Goal: Information Seeking & Learning: Compare options

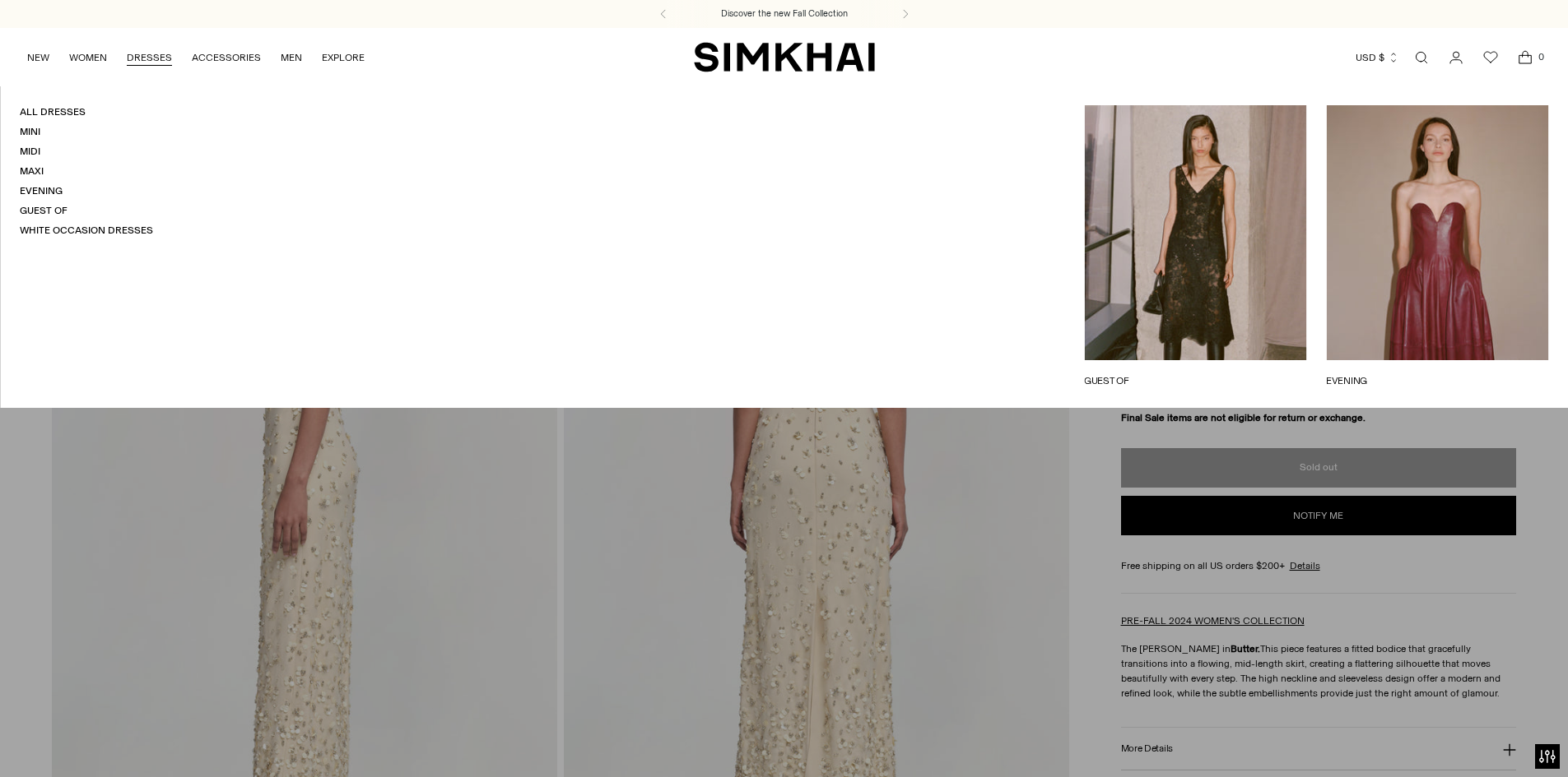
click at [146, 65] on link "DRESSES" at bounding box center [149, 58] width 45 height 36
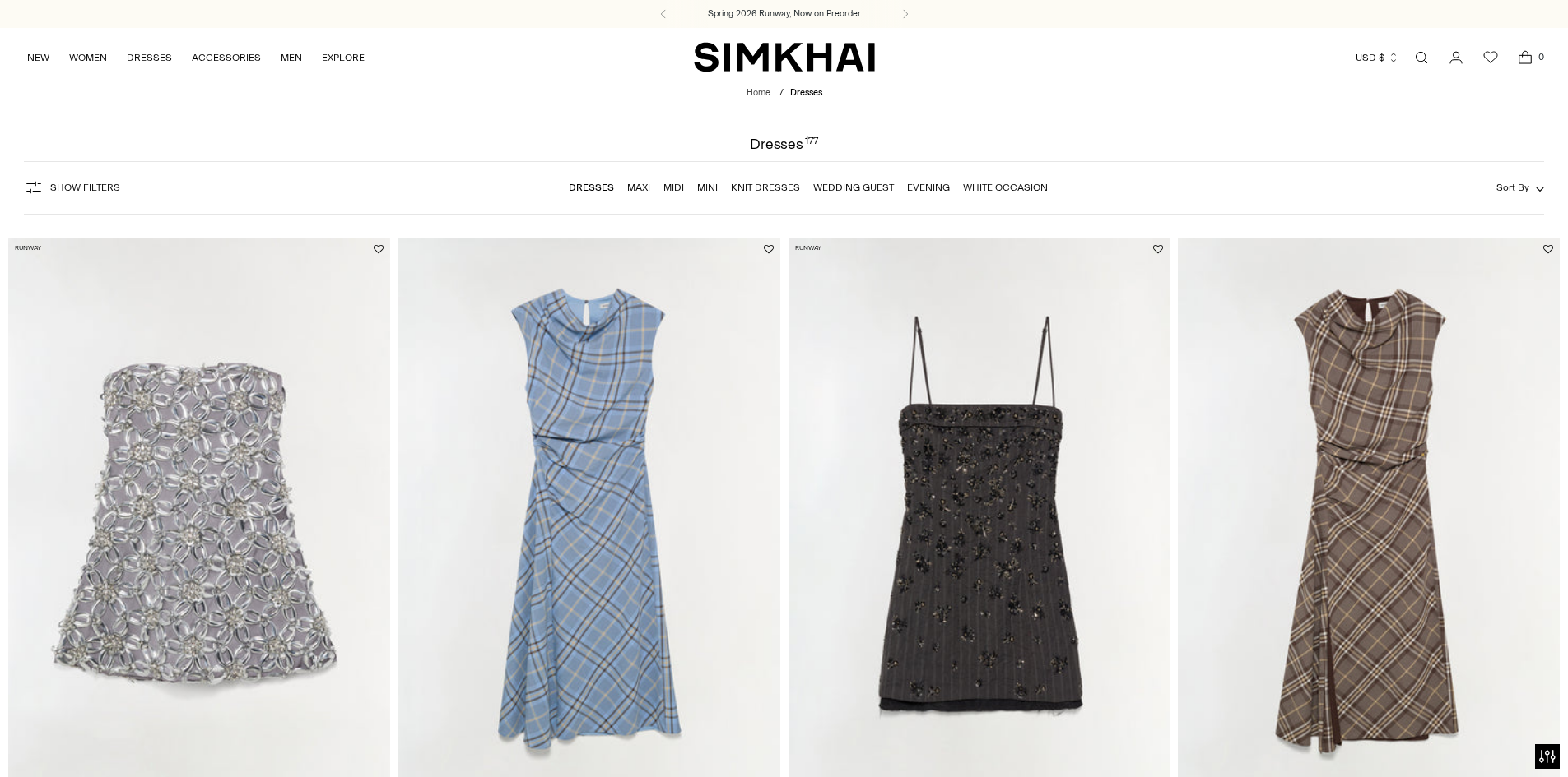
click at [94, 180] on button "Show Filters" at bounding box center [72, 187] width 97 height 26
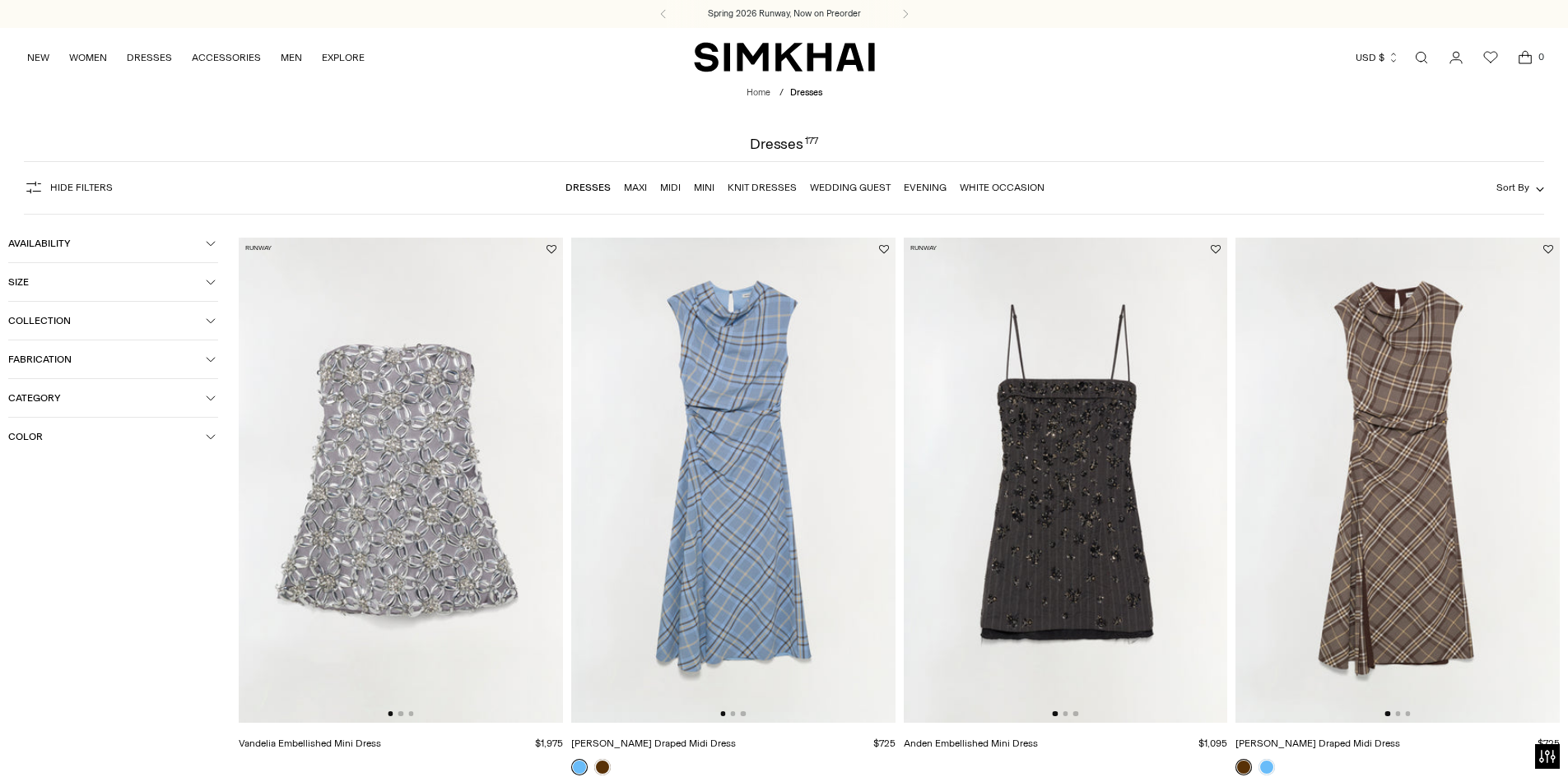
click at [54, 443] on button "Color" at bounding box center [113, 437] width 210 height 38
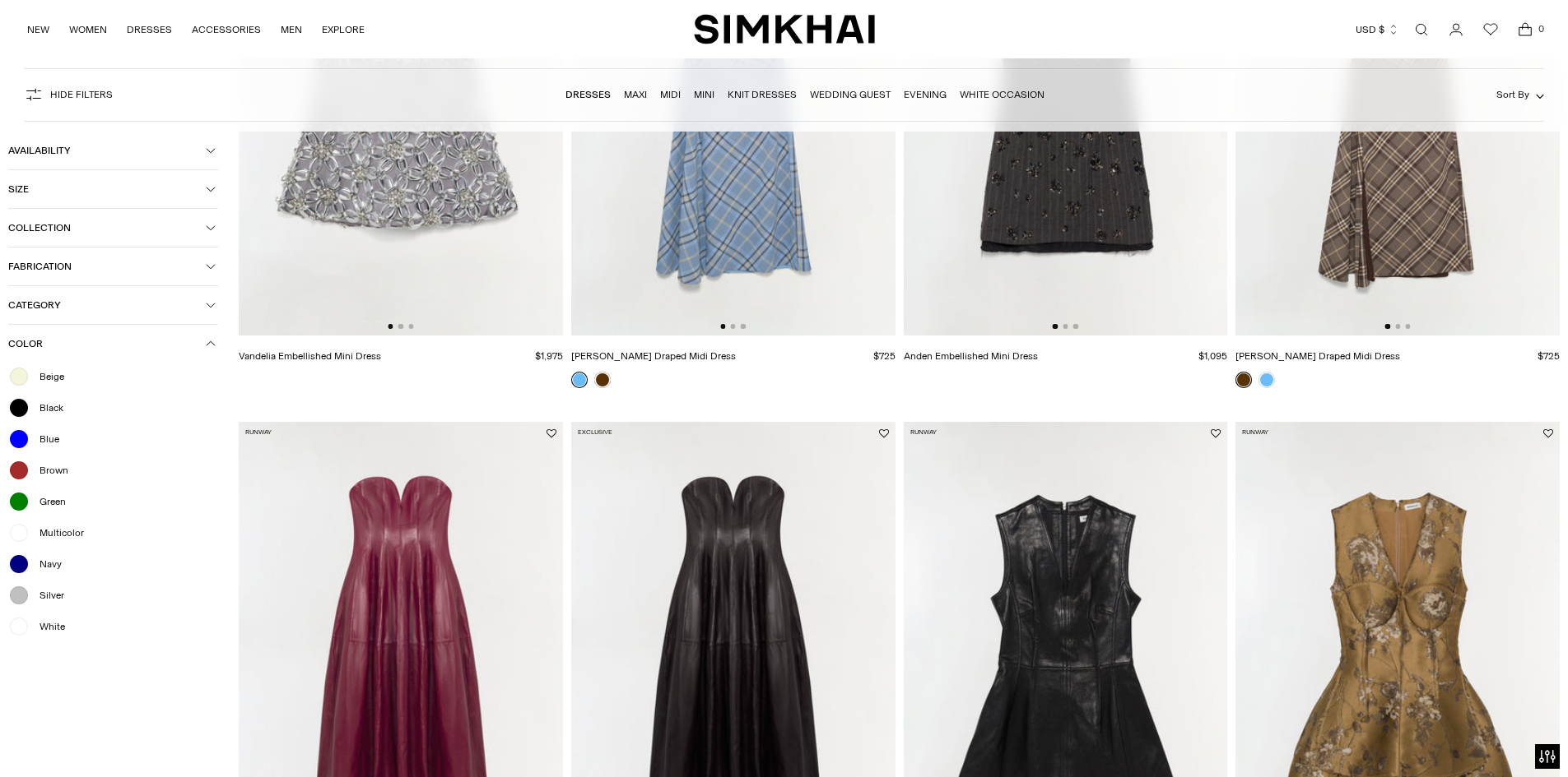
scroll to position [393, 0]
